Goal: Information Seeking & Learning: Understand process/instructions

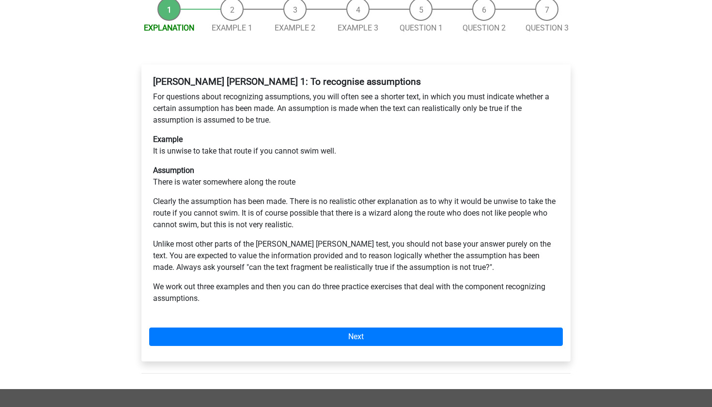
scroll to position [117, 0]
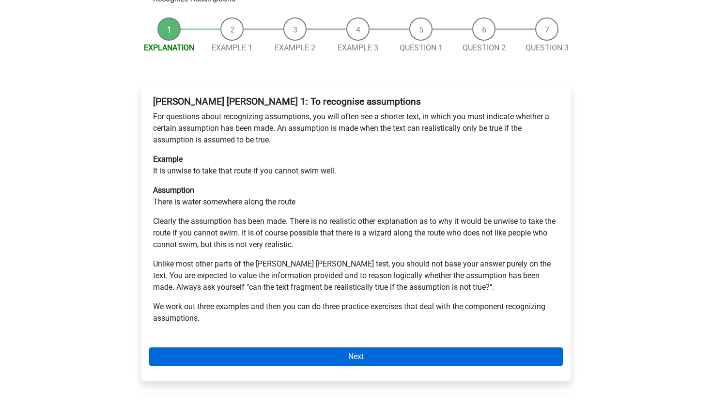
click at [330, 348] on link "Next" at bounding box center [356, 357] width 414 height 18
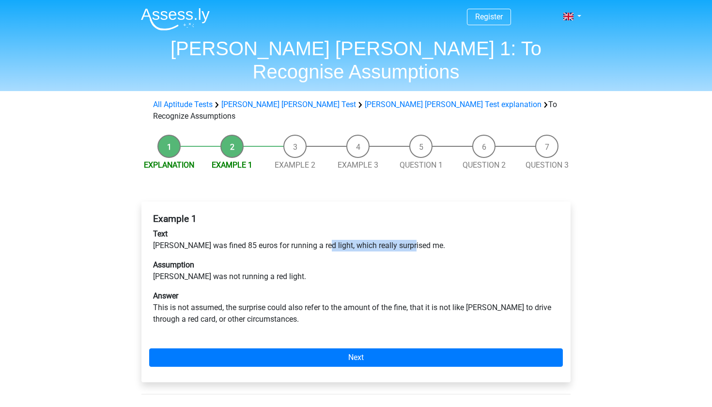
drag, startPoint x: 265, startPoint y: 216, endPoint x: 315, endPoint y: 211, distance: 50.2
click at [315, 228] on p "Text [PERSON_NAME] was fined 85 euros for running a red light, which really sur…" at bounding box center [356, 239] width 406 height 23
drag, startPoint x: 201, startPoint y: 251, endPoint x: 239, endPoint y: 239, distance: 39.6
click at [239, 239] on div "Example 1 Text [PERSON_NAME] was fined 85 euros for running a red light, which …" at bounding box center [356, 272] width 414 height 127
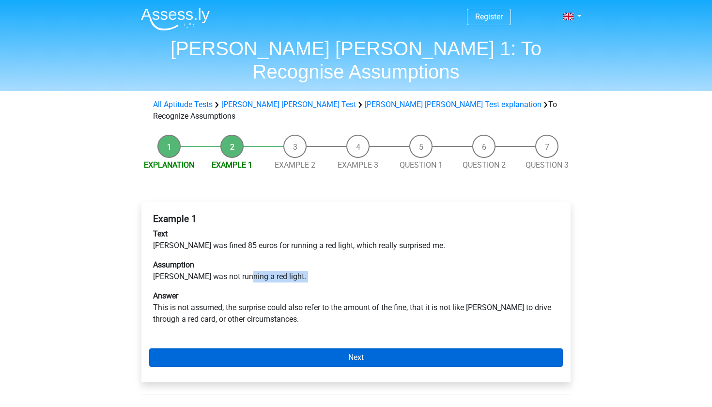
click at [207, 348] on link "Next" at bounding box center [356, 357] width 414 height 18
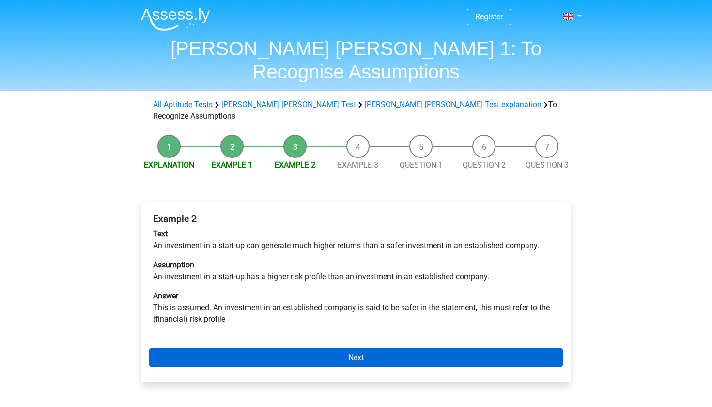
click at [208, 348] on link "Next" at bounding box center [356, 357] width 414 height 18
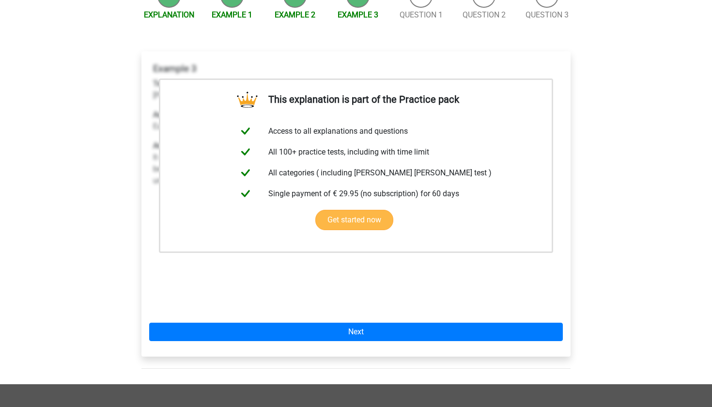
scroll to position [196, 0]
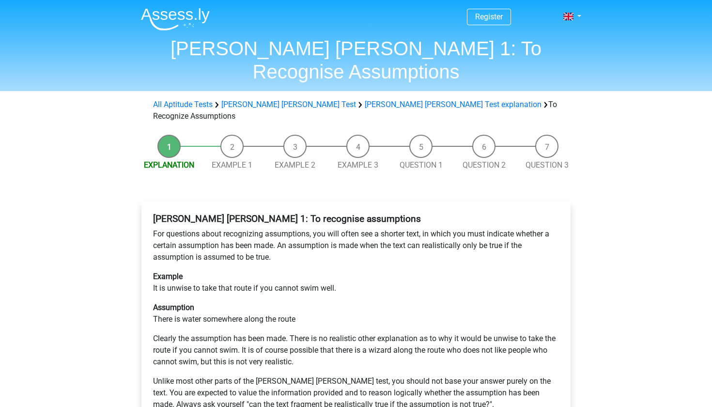
scroll to position [117, 0]
